Goal: Transaction & Acquisition: Purchase product/service

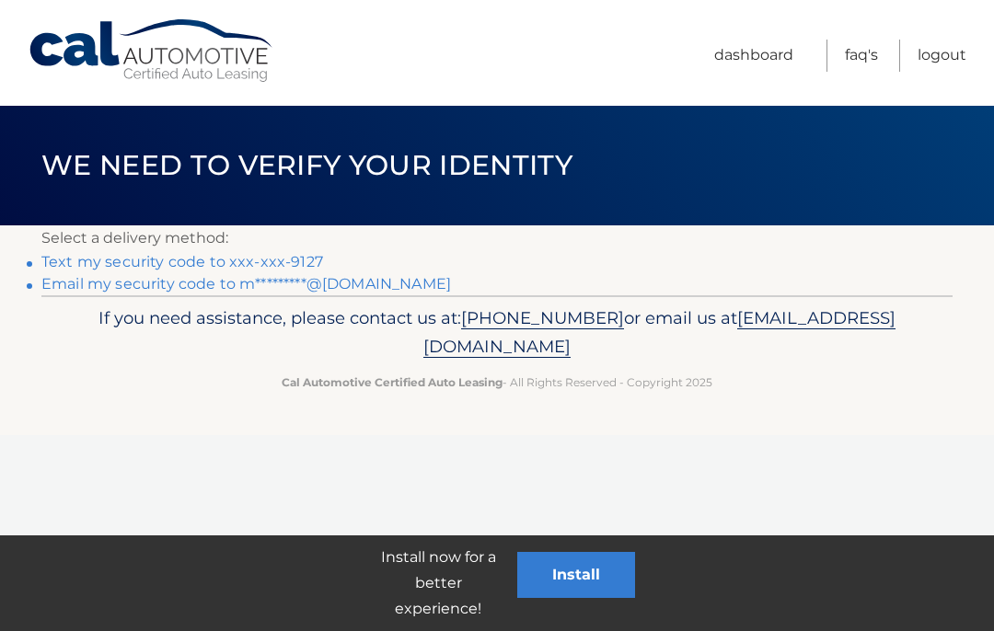
click at [187, 259] on link "Text my security code to xxx-xxx-9127" at bounding box center [182, 261] width 282 height 17
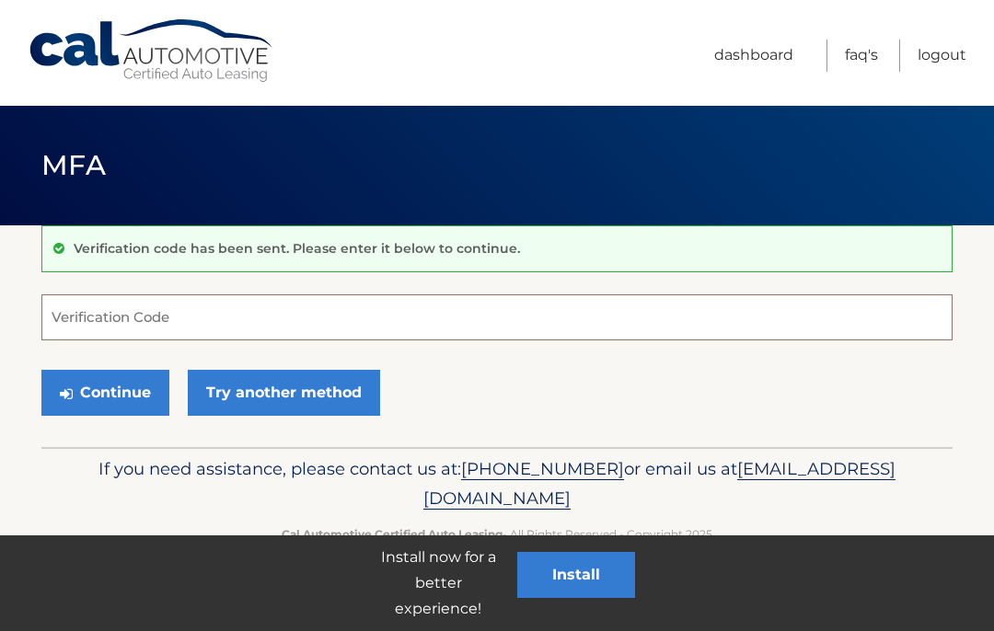
click at [99, 334] on input "Verification Code" at bounding box center [496, 317] width 911 height 46
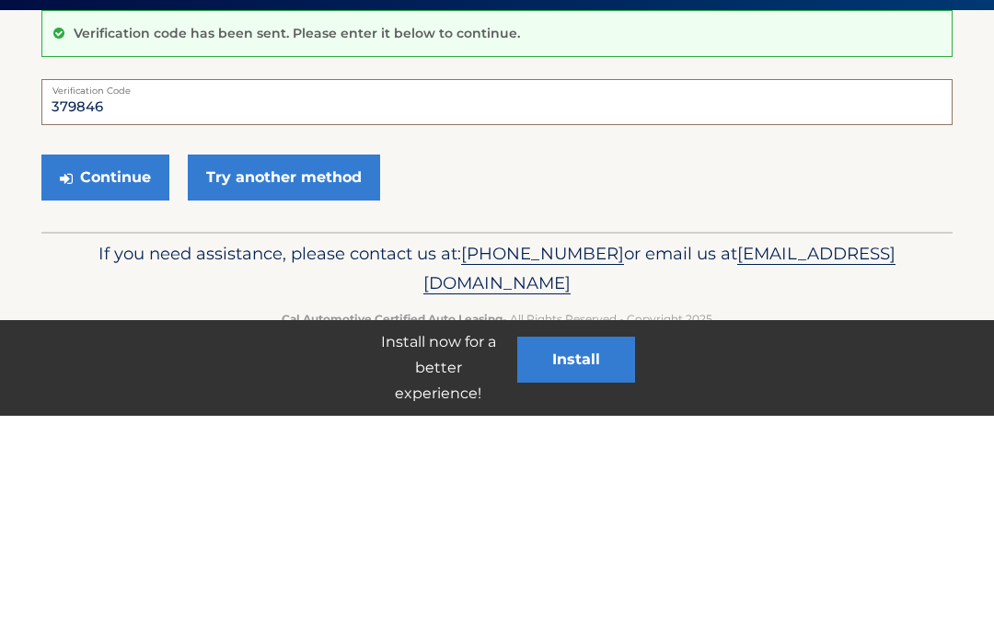
type input "379846"
click at [118, 370] on button "Continue" at bounding box center [105, 393] width 128 height 46
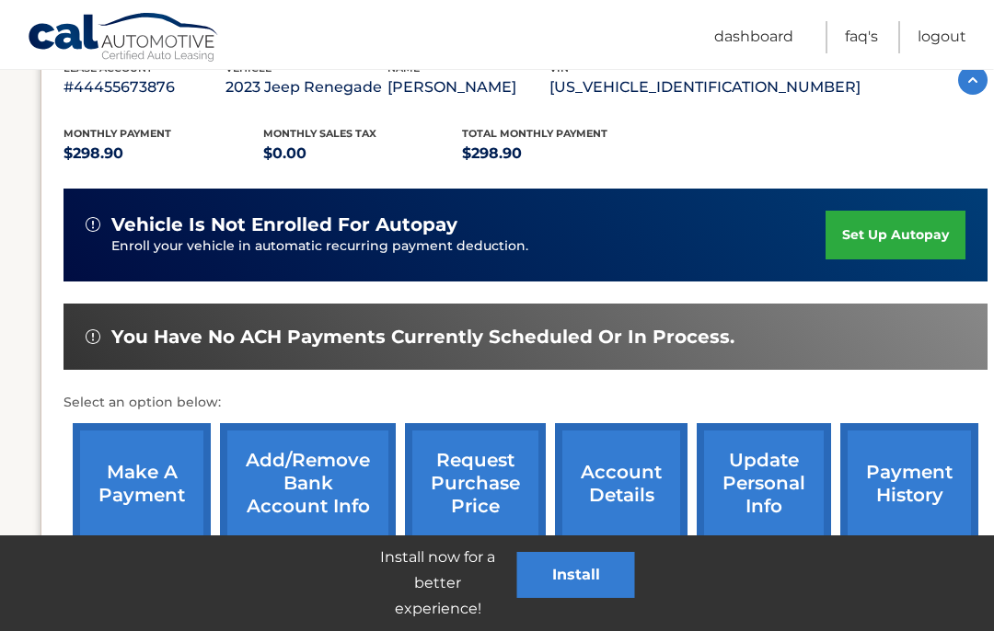
scroll to position [344, 1]
click at [163, 501] on link "make a payment" at bounding box center [142, 483] width 138 height 121
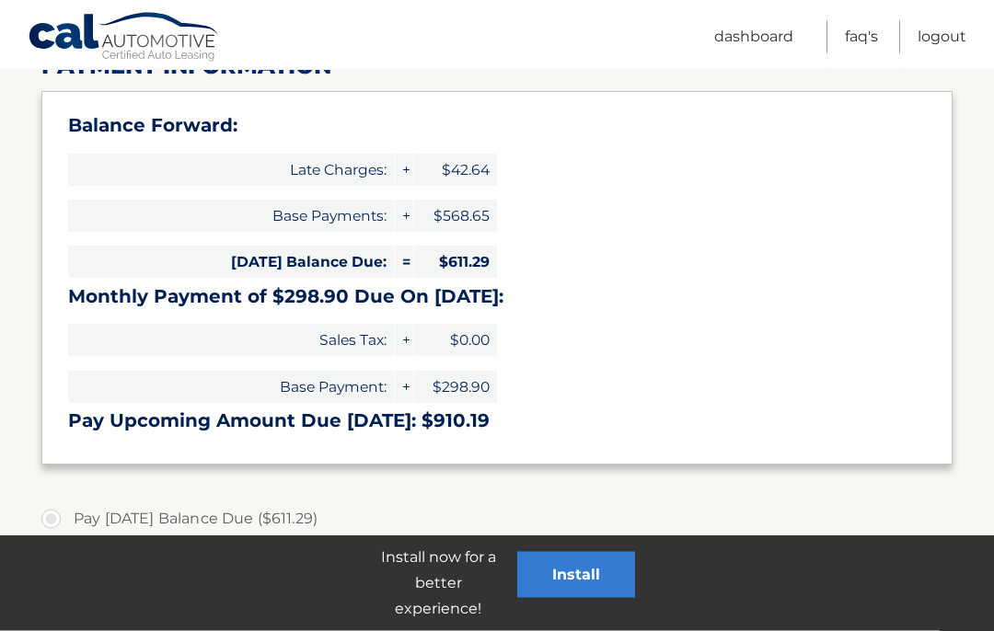
scroll to position [261, 0]
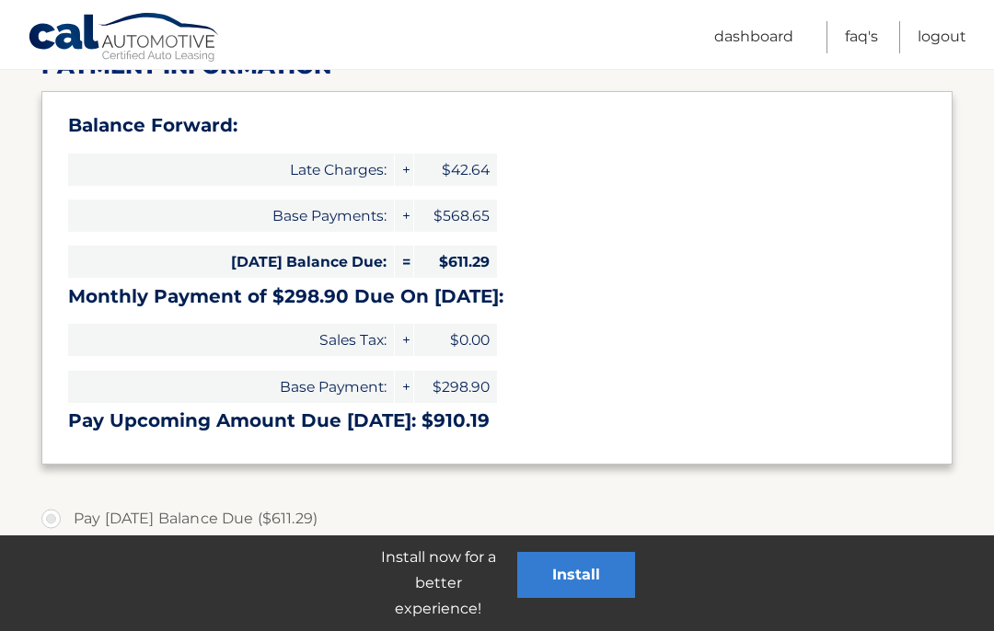
click at [63, 523] on label "Pay Today's Balance Due ($611.29)" at bounding box center [496, 518] width 911 height 37
click at [63, 523] on input "Pay Today's Balance Due ($611.29)" at bounding box center [58, 514] width 18 height 29
radio input "true"
type input "611.29"
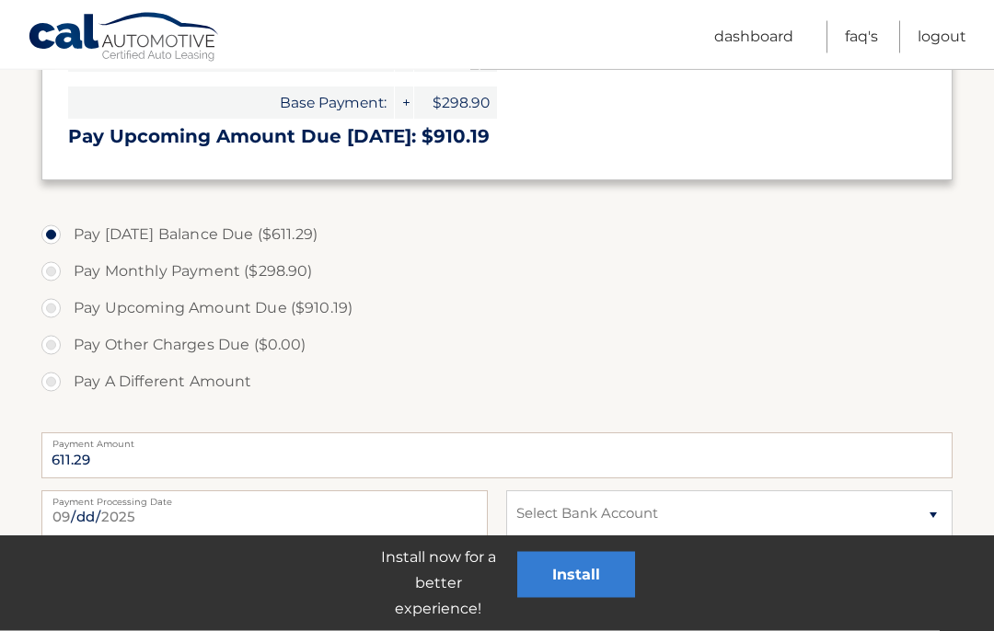
scroll to position [553, 0]
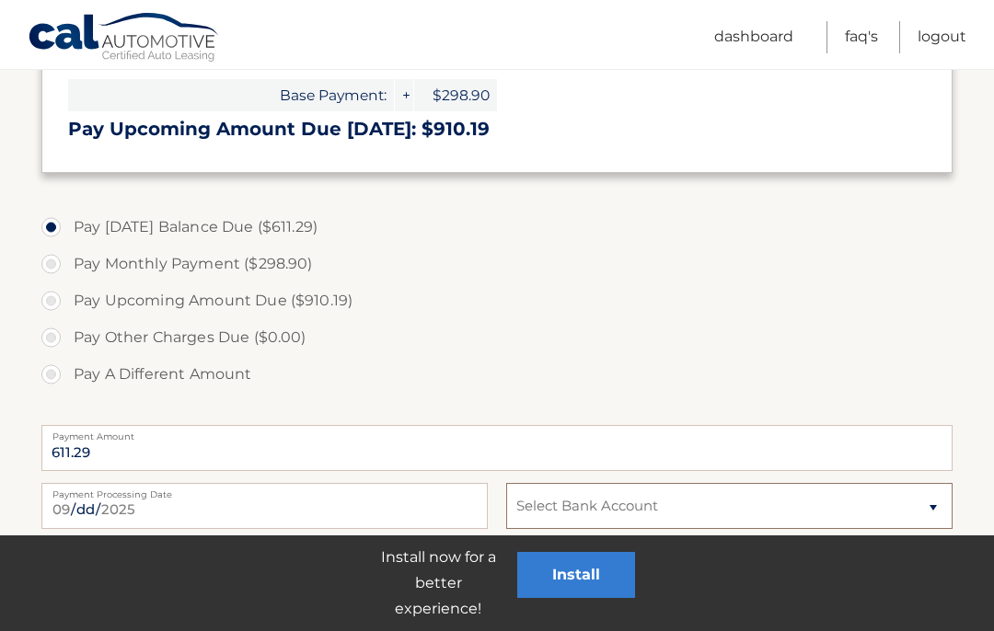
click at [938, 502] on select "Select Bank Account Checking FIVE STAR BANK *****5351 Checking BANK OF HOLLAND …" at bounding box center [729, 506] width 446 height 46
select select "ZmVmOTJhNGEtMzVjMy00NWZiLWFiYjItZGQwYjJkYzQ0Yjg3"
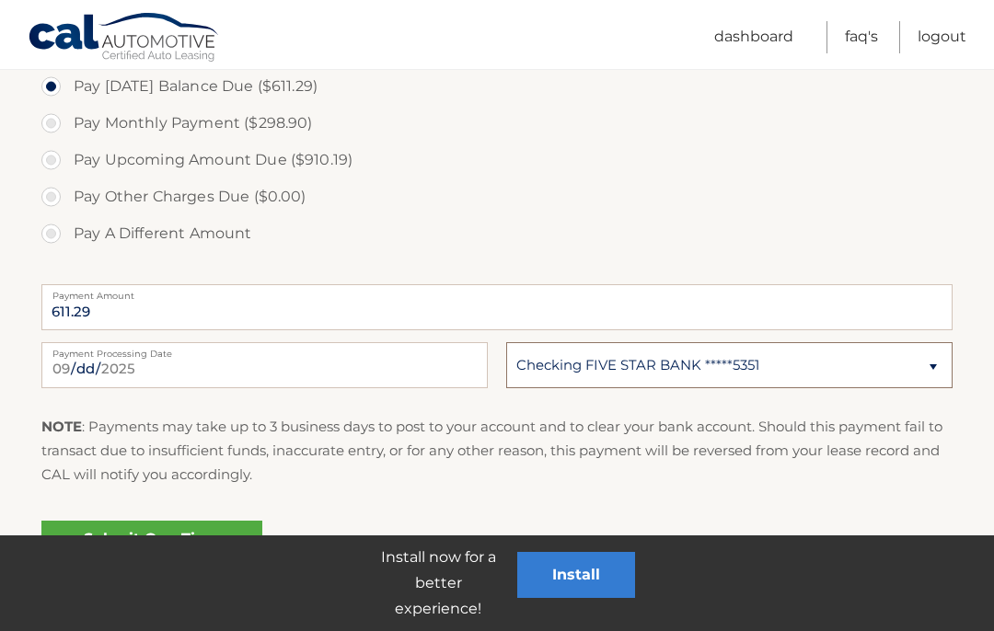
scroll to position [727, 0]
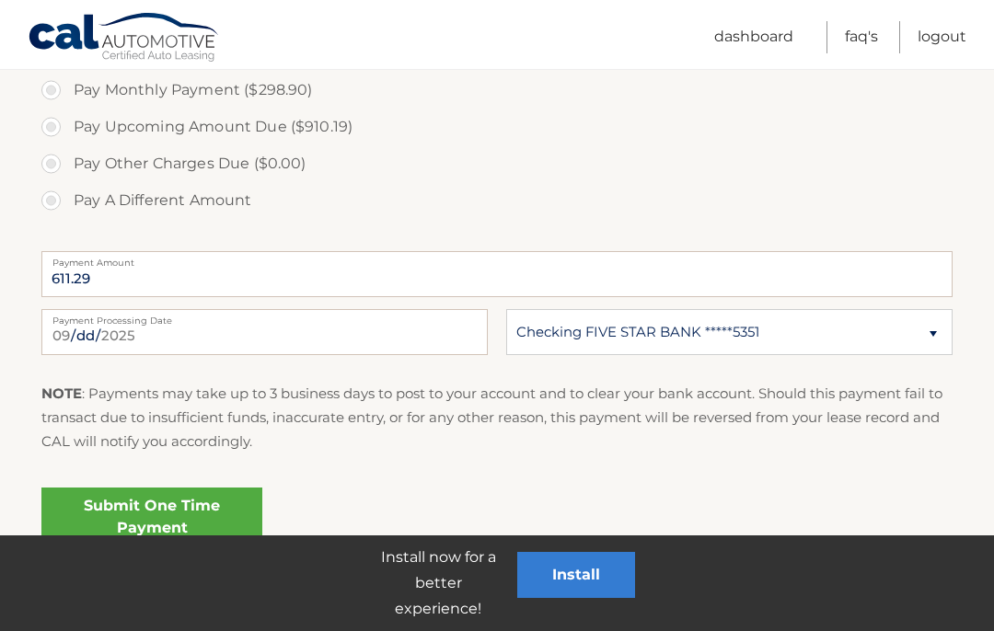
click at [202, 518] on link "Submit One Time Payment" at bounding box center [151, 517] width 221 height 59
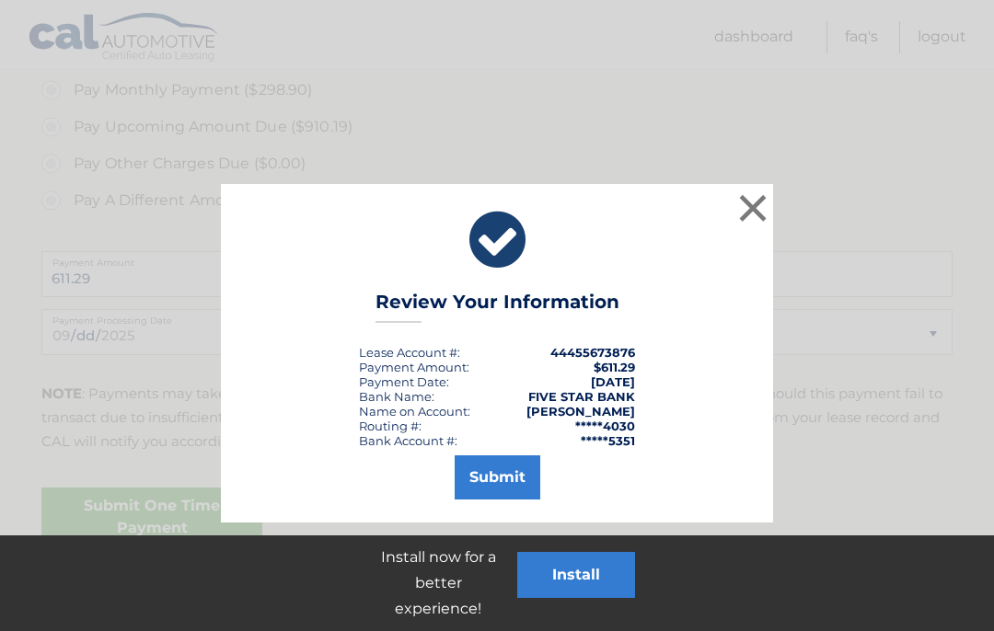
click at [513, 479] on button "Submit" at bounding box center [497, 477] width 86 height 44
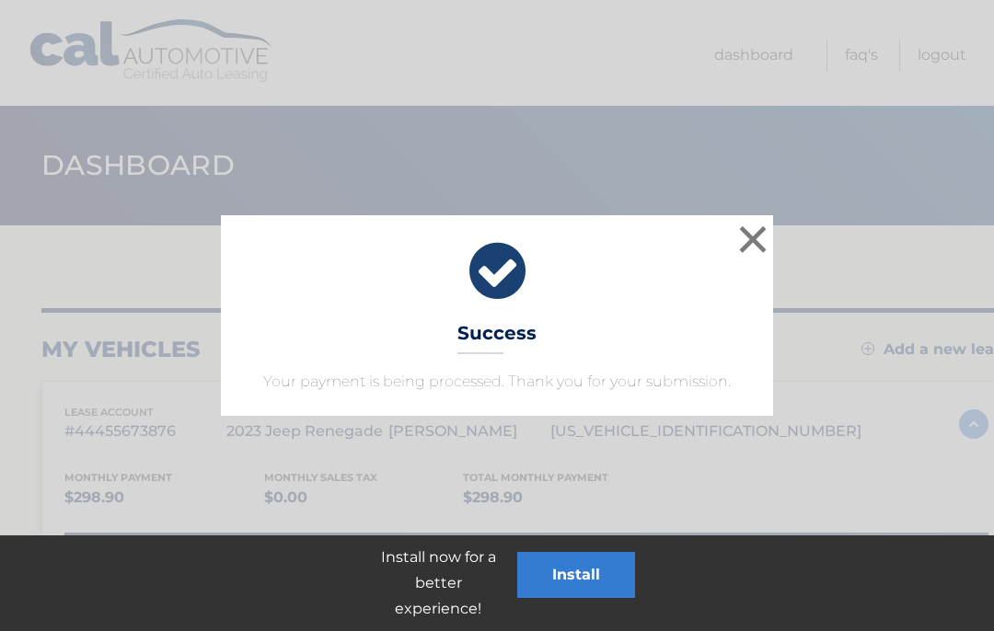
click at [752, 245] on button "×" at bounding box center [752, 239] width 37 height 37
